Goal: Transaction & Acquisition: Obtain resource

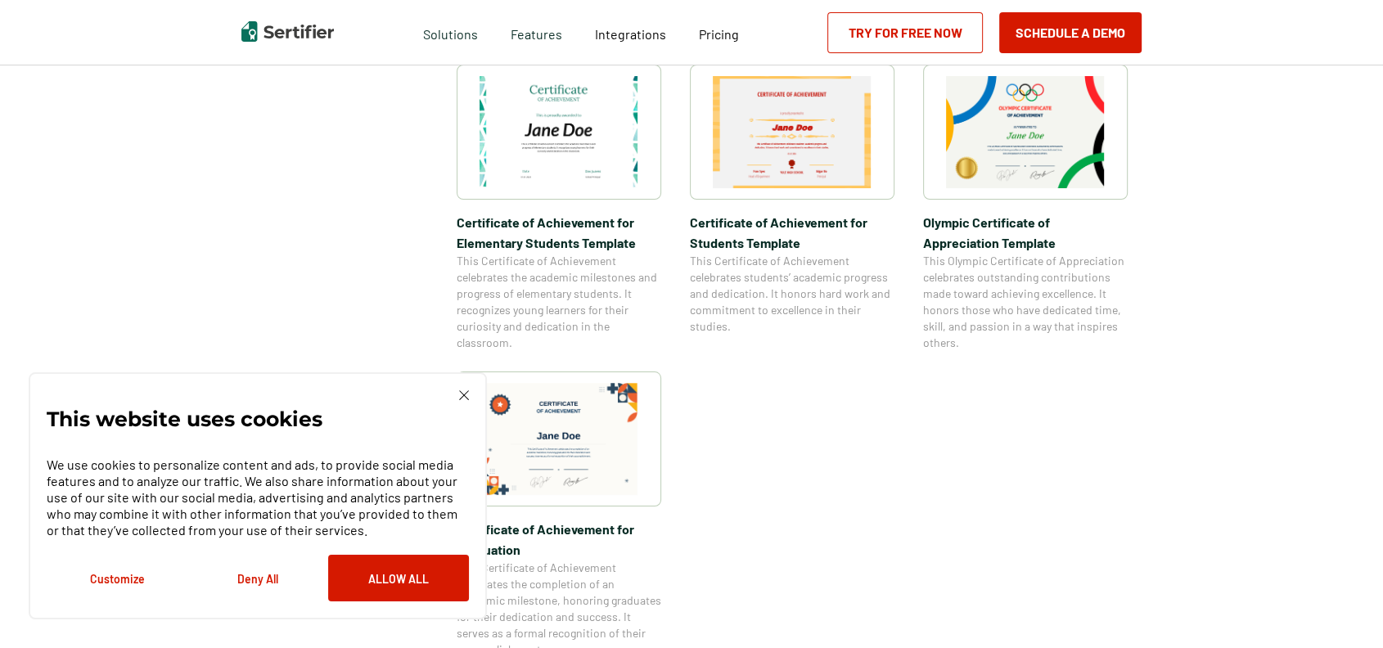
scroll to position [1175, 0]
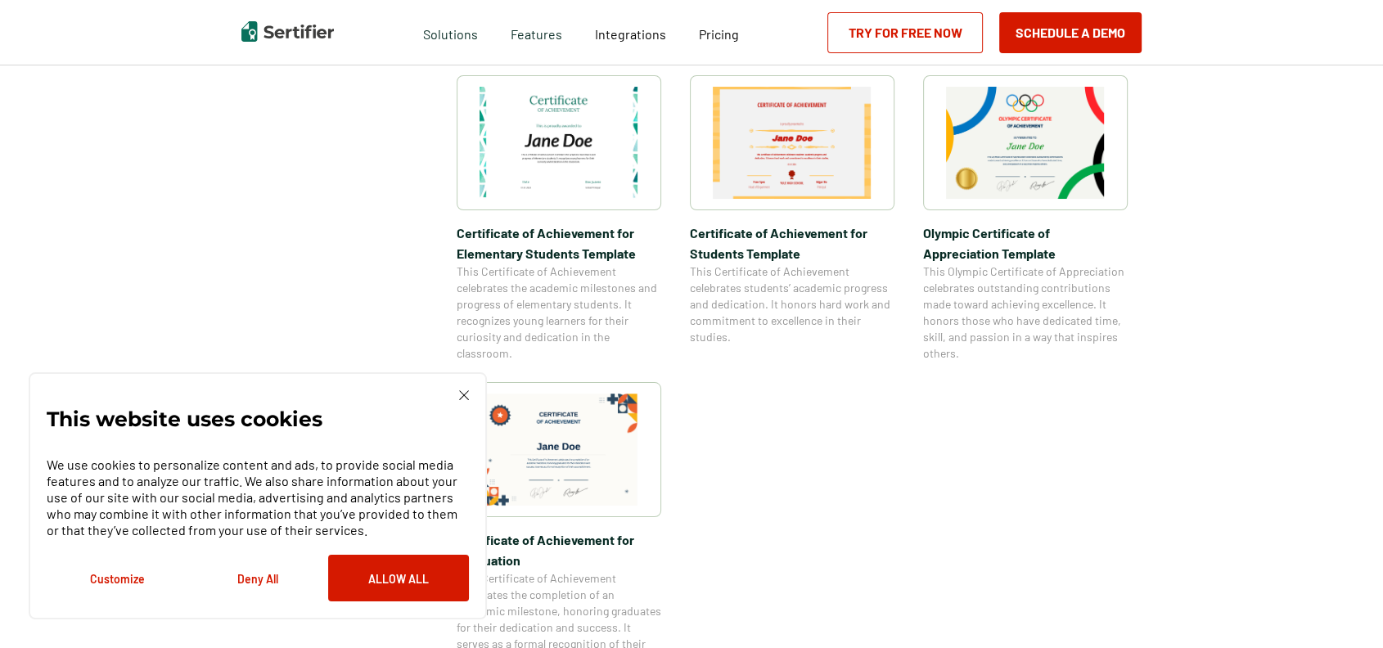
click at [466, 392] on img at bounding box center [464, 395] width 10 height 10
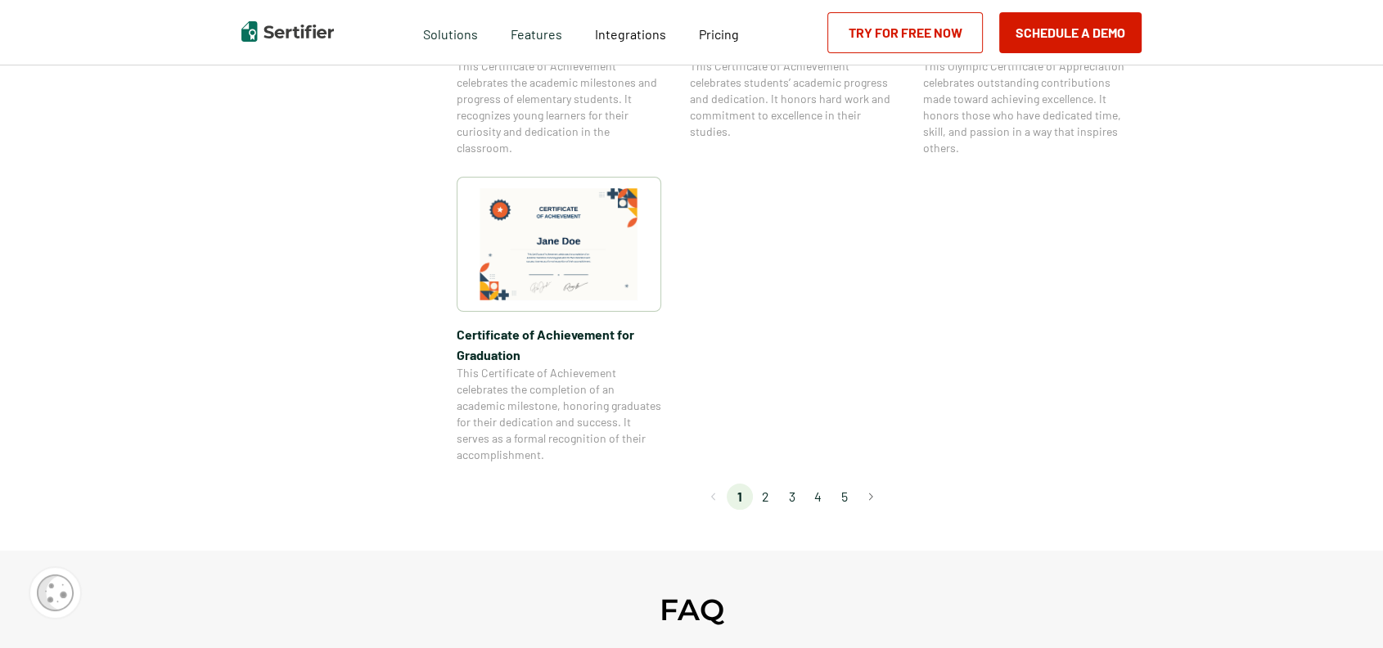
scroll to position [1379, 0]
click at [872, 499] on button "Go to next page" at bounding box center [871, 498] width 26 height 26
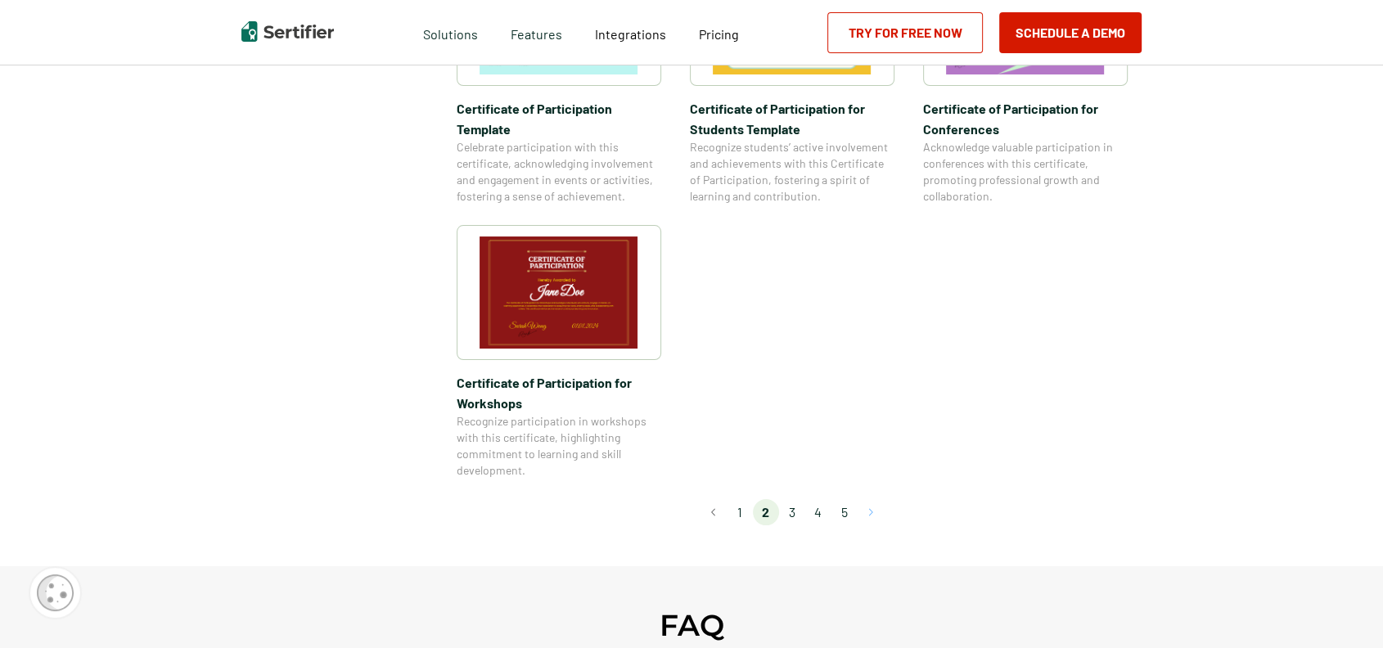
scroll to position [1373, 0]
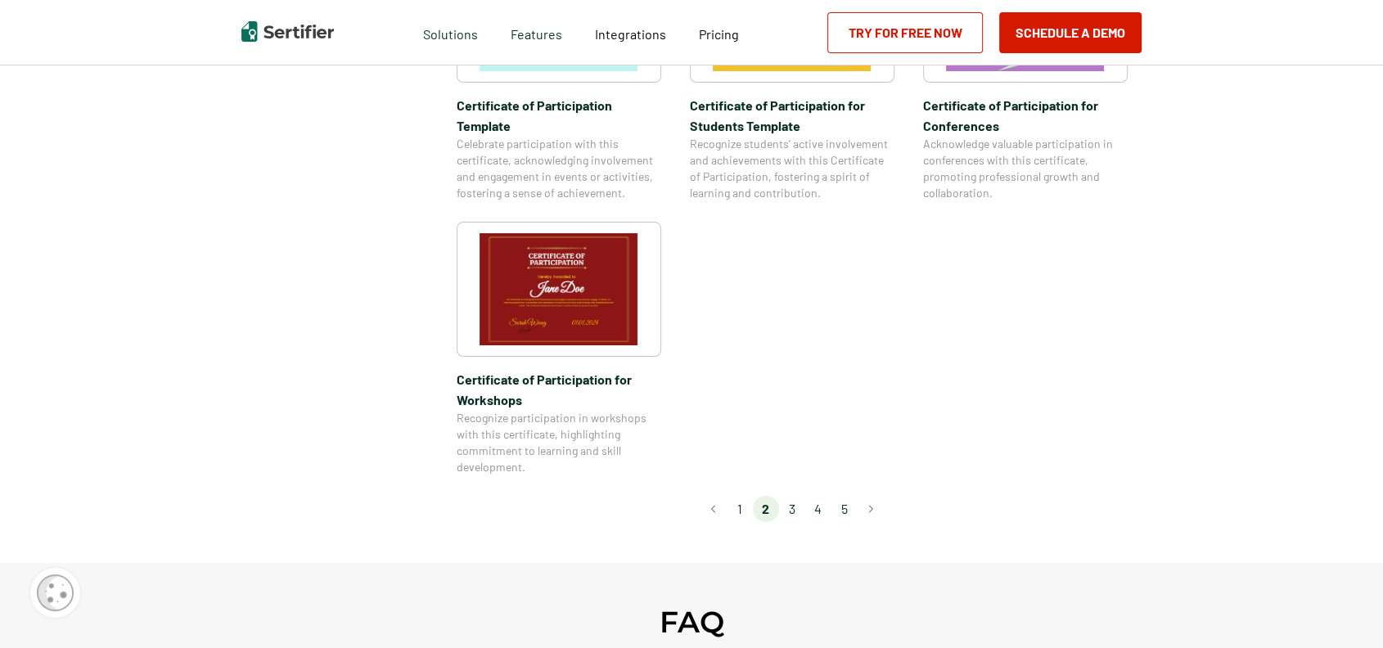
click at [797, 496] on li "3" at bounding box center [792, 509] width 26 height 26
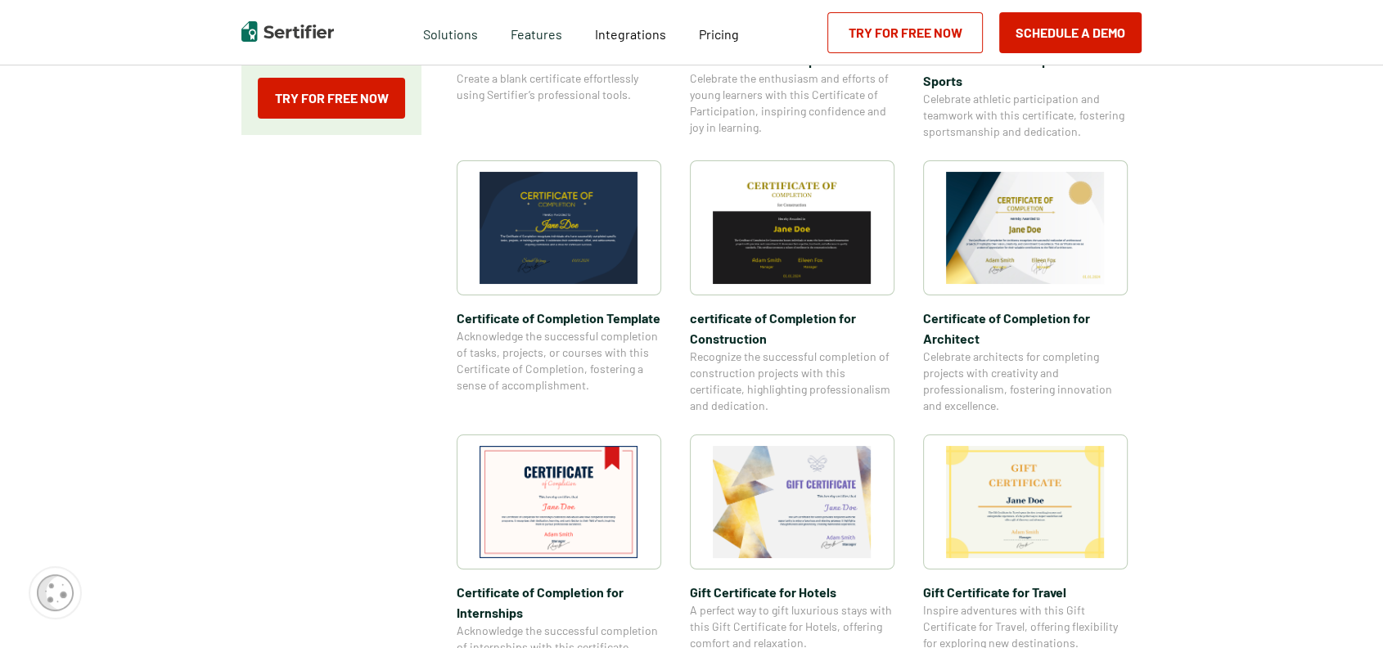
scroll to position [462, 0]
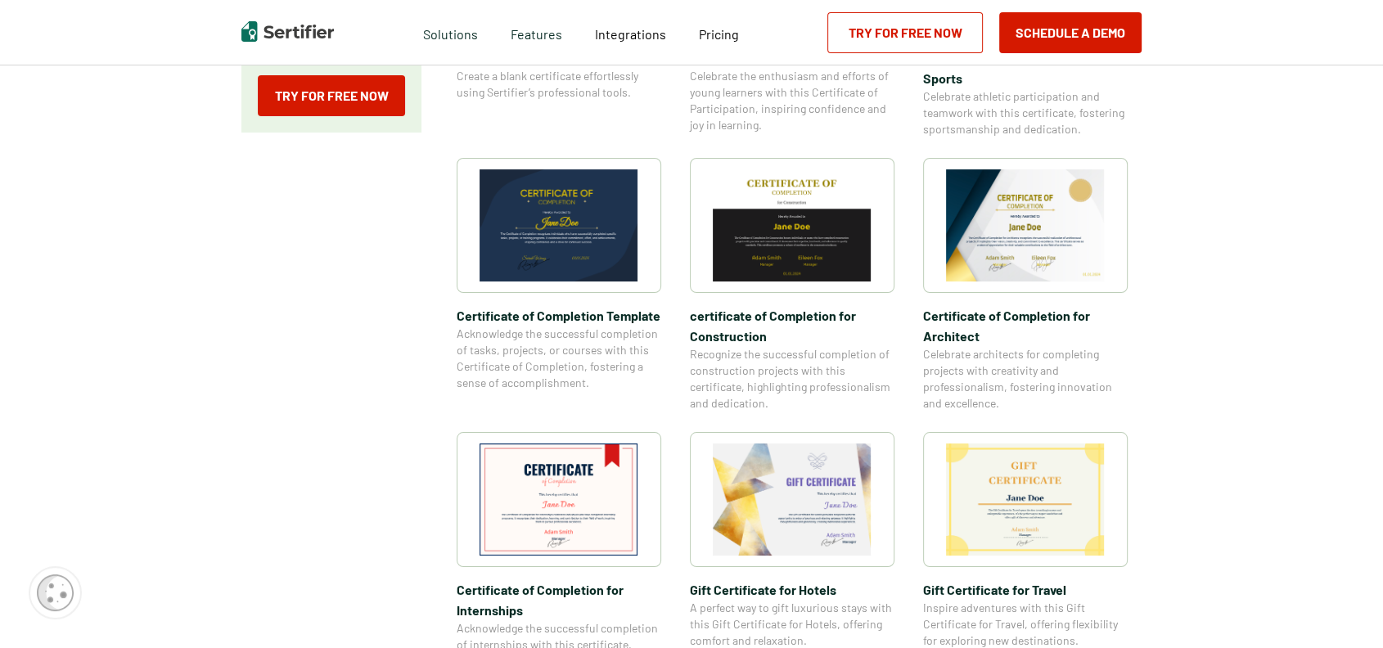
click at [1040, 237] on img at bounding box center [1025, 225] width 159 height 112
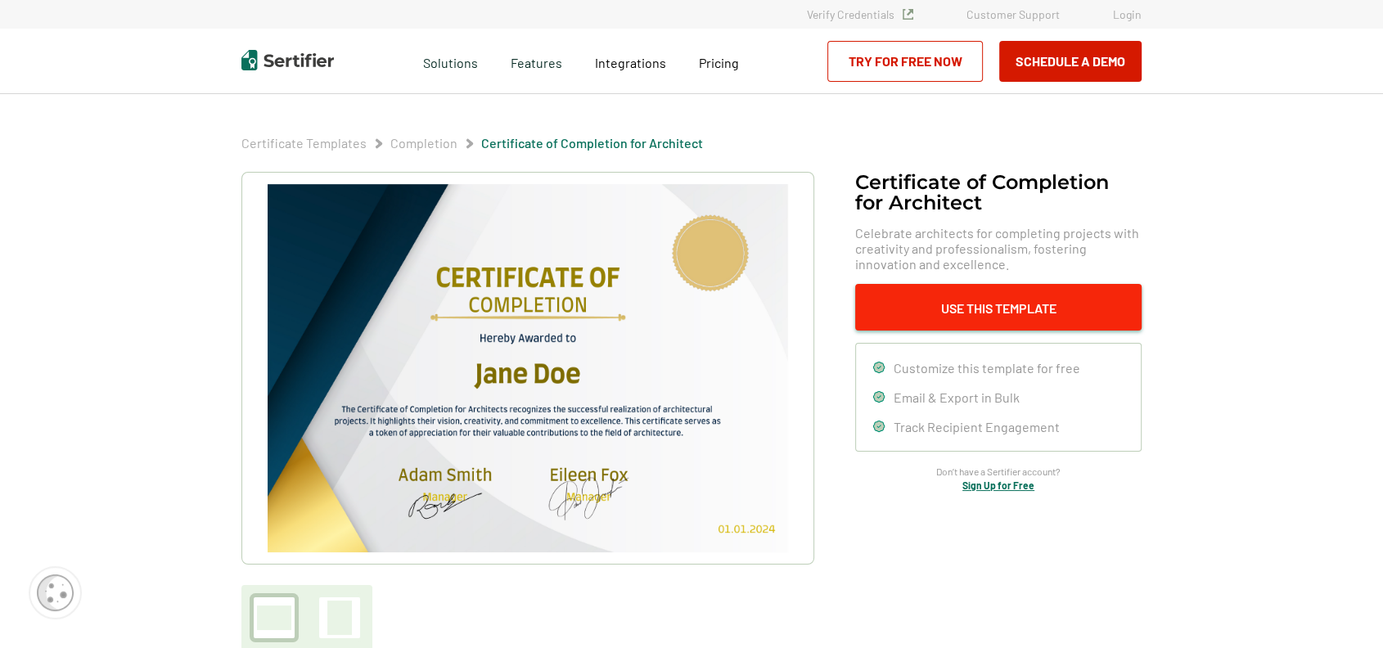
click at [974, 301] on button "Use This Template" at bounding box center [998, 307] width 287 height 47
